Goal: Communication & Community: Answer question/provide support

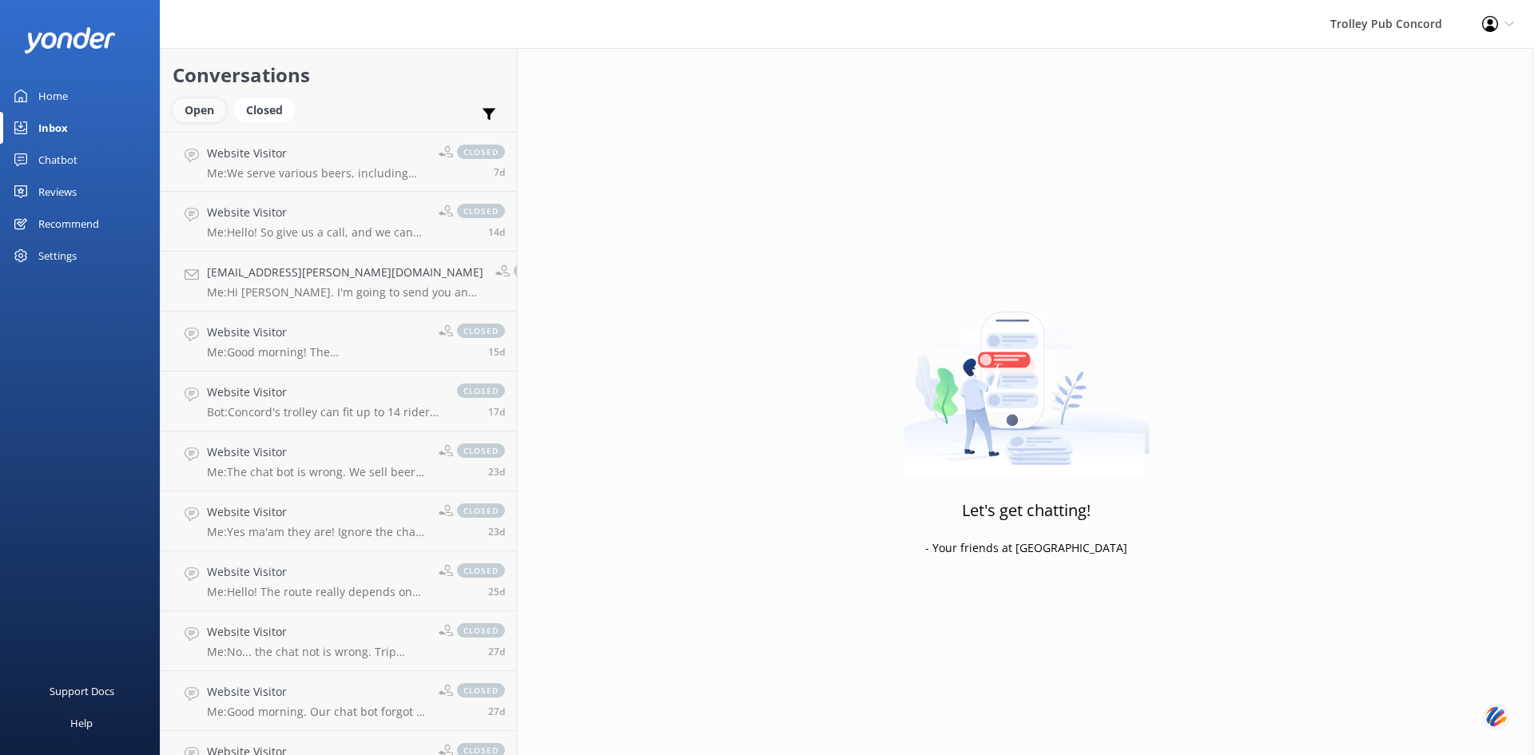
click at [203, 110] on div "Open" at bounding box center [200, 110] width 54 height 24
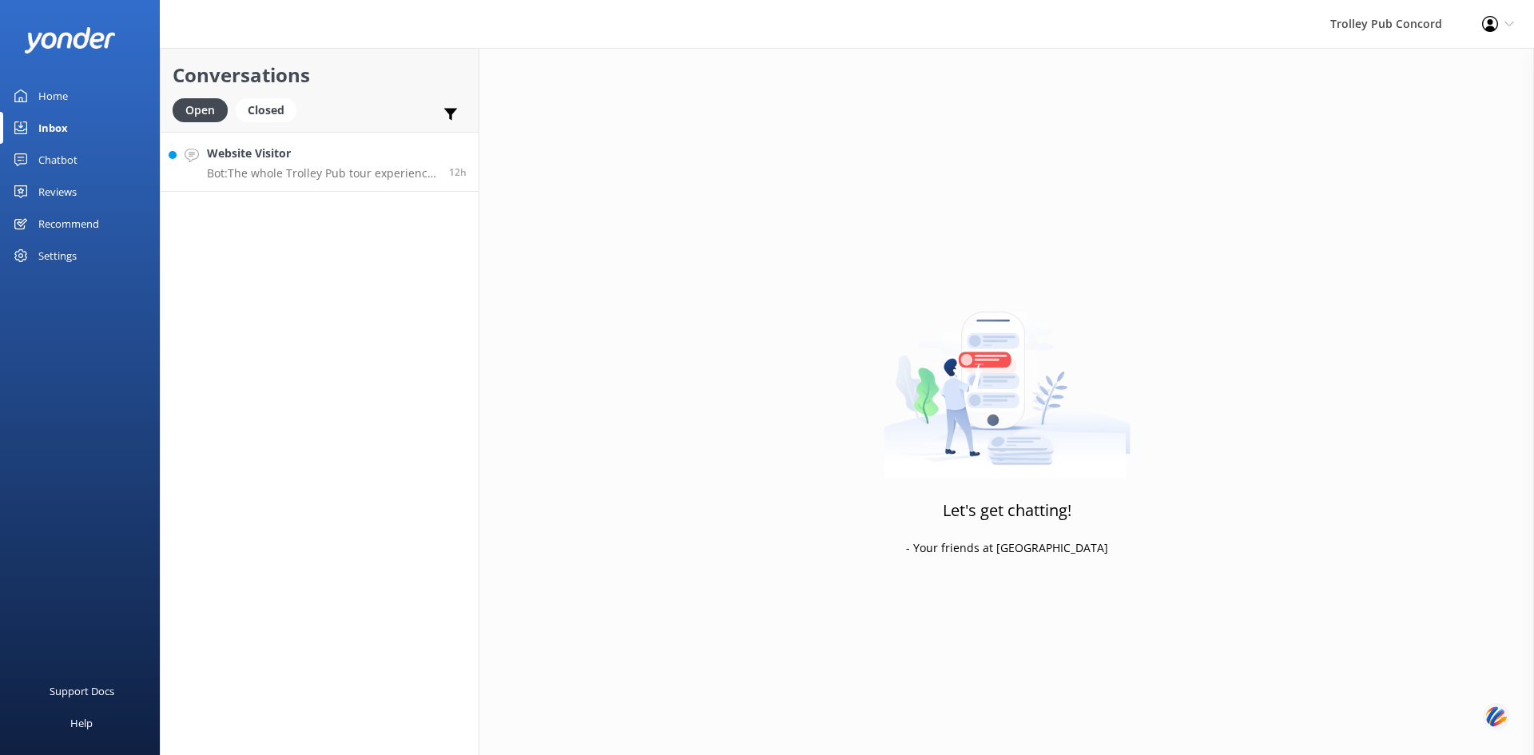
click at [305, 157] on h4 "Website Visitor" at bounding box center [322, 154] width 230 height 18
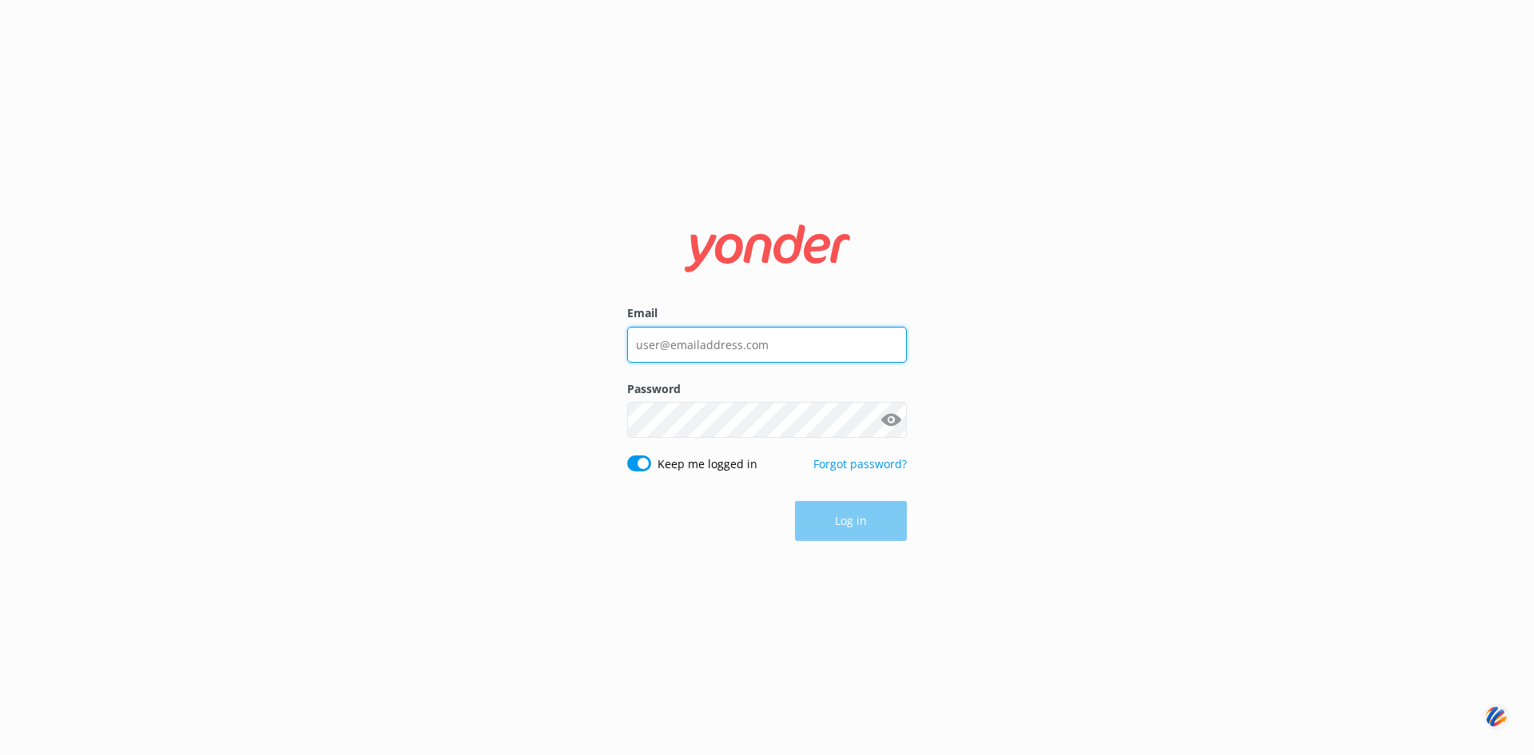
type input "[PERSON_NAME][EMAIL_ADDRESS][DOMAIN_NAME]"
click at [855, 519] on button "Log in" at bounding box center [851, 522] width 112 height 40
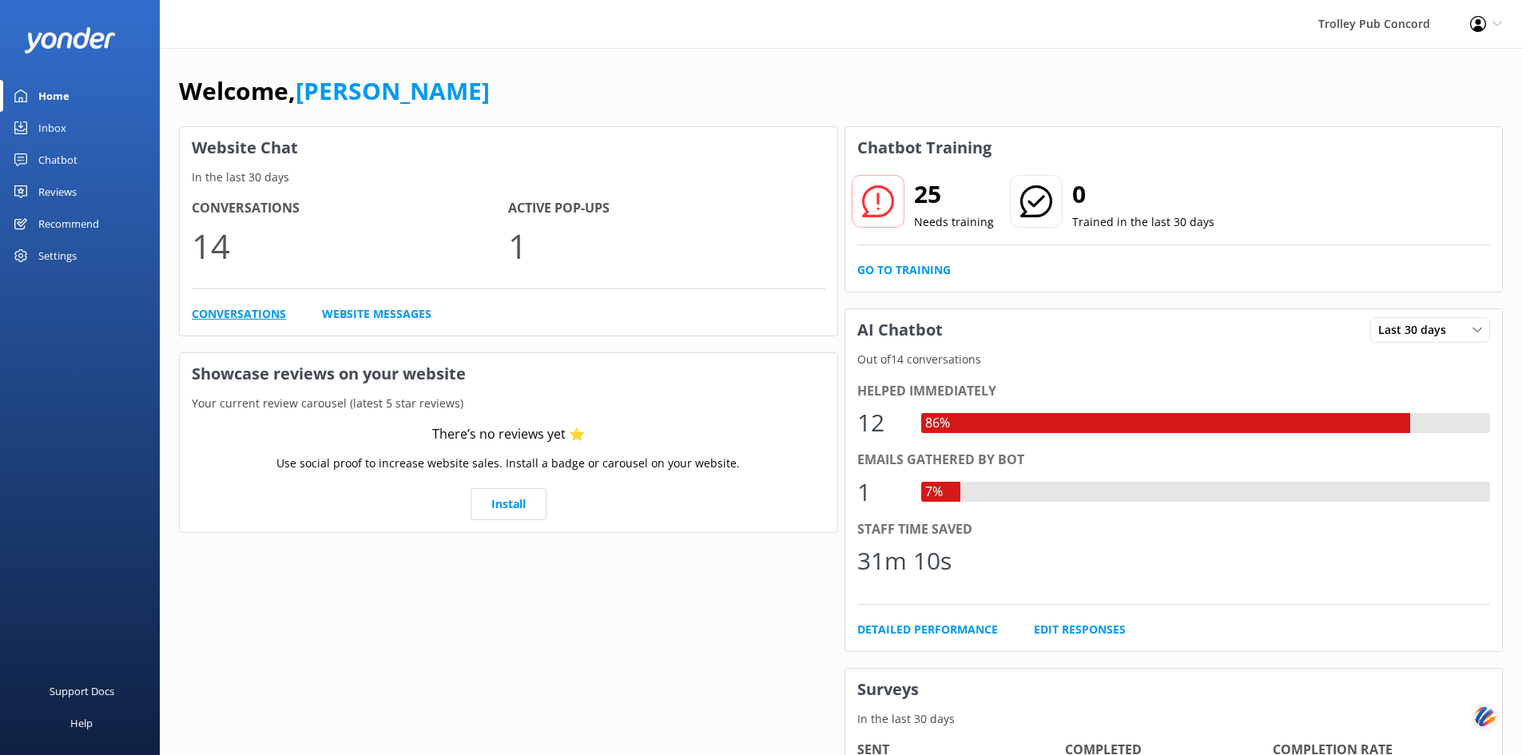
click at [240, 313] on link "Conversations" at bounding box center [239, 314] width 94 height 18
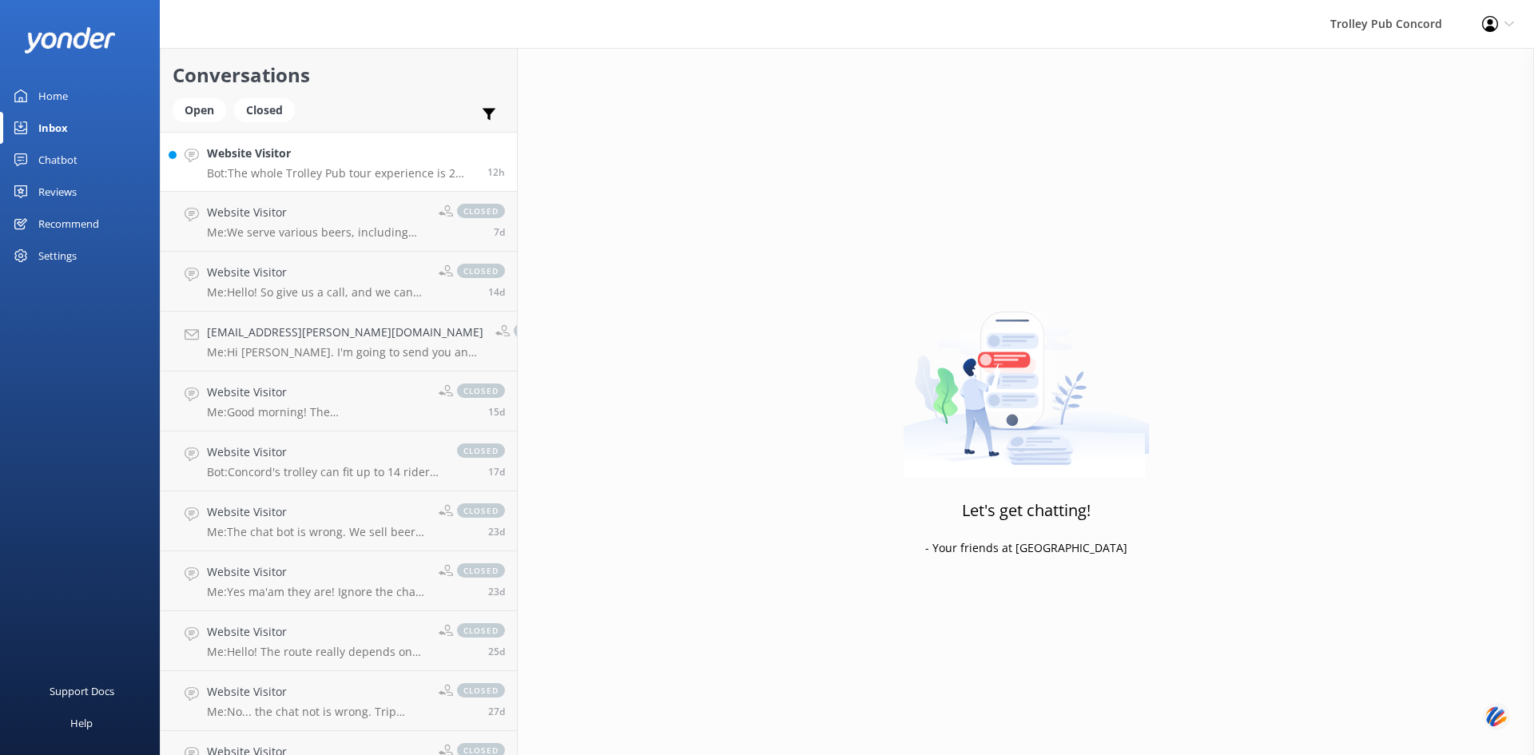
click at [279, 171] on p "Bot: The whole Trolley Pub tour experience is 2 hours. If you want to ride for …" at bounding box center [341, 173] width 268 height 14
